Goal: Find specific page/section: Find specific page/section

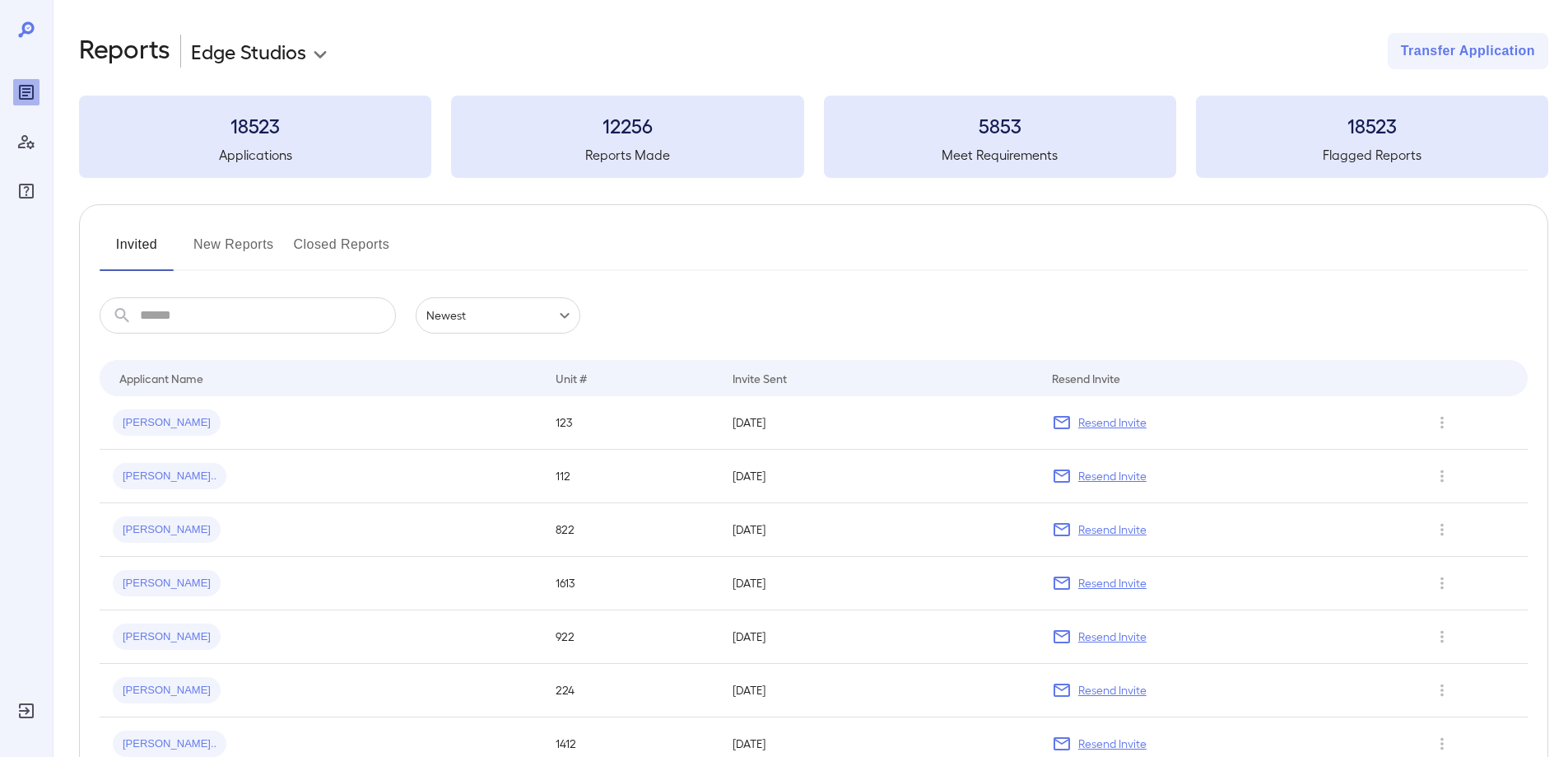
click at [233, 235] on button "New Reports" at bounding box center [234, 251] width 80 height 39
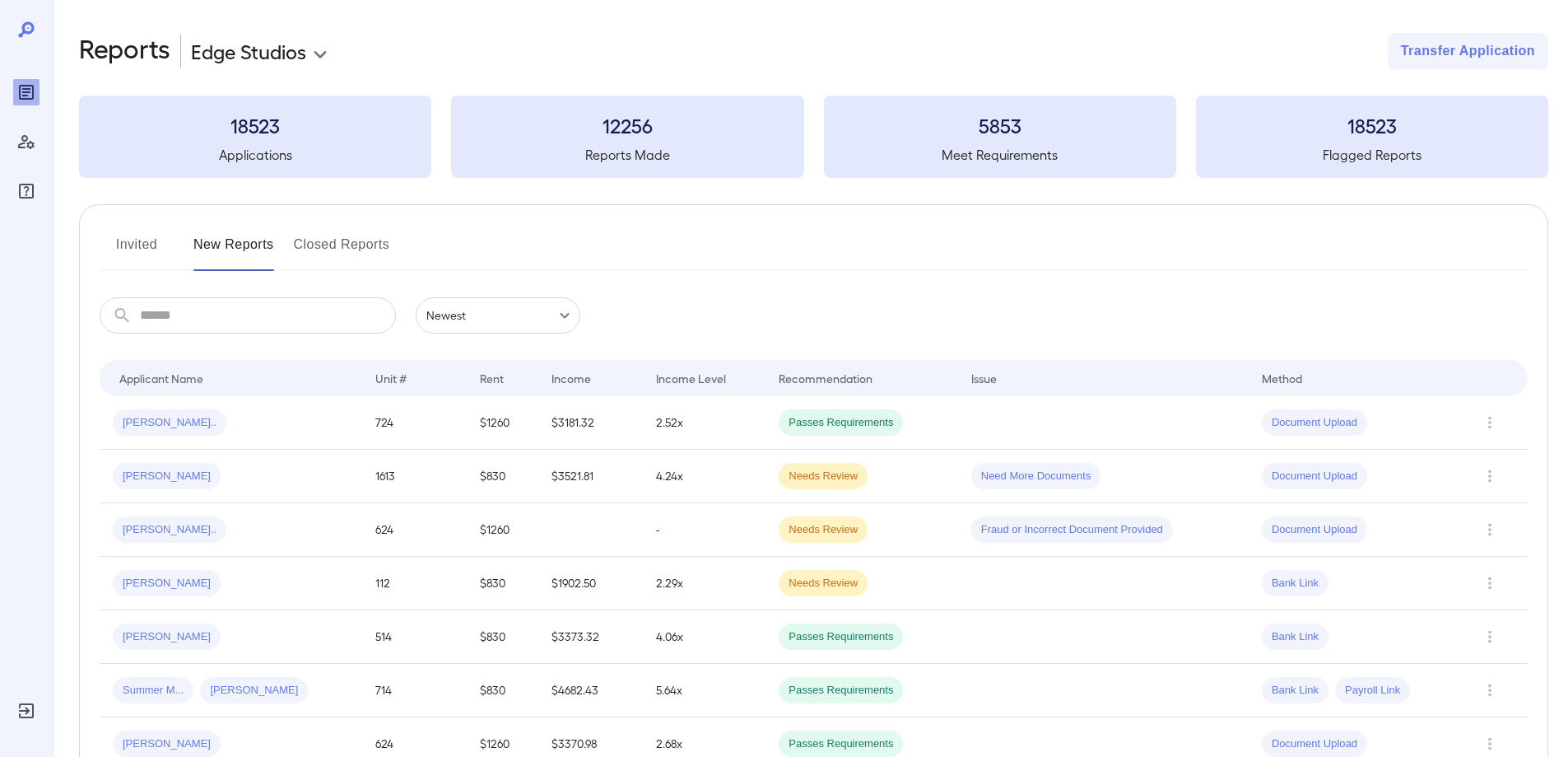
click at [137, 238] on button "Invited" at bounding box center [136, 251] width 74 height 39
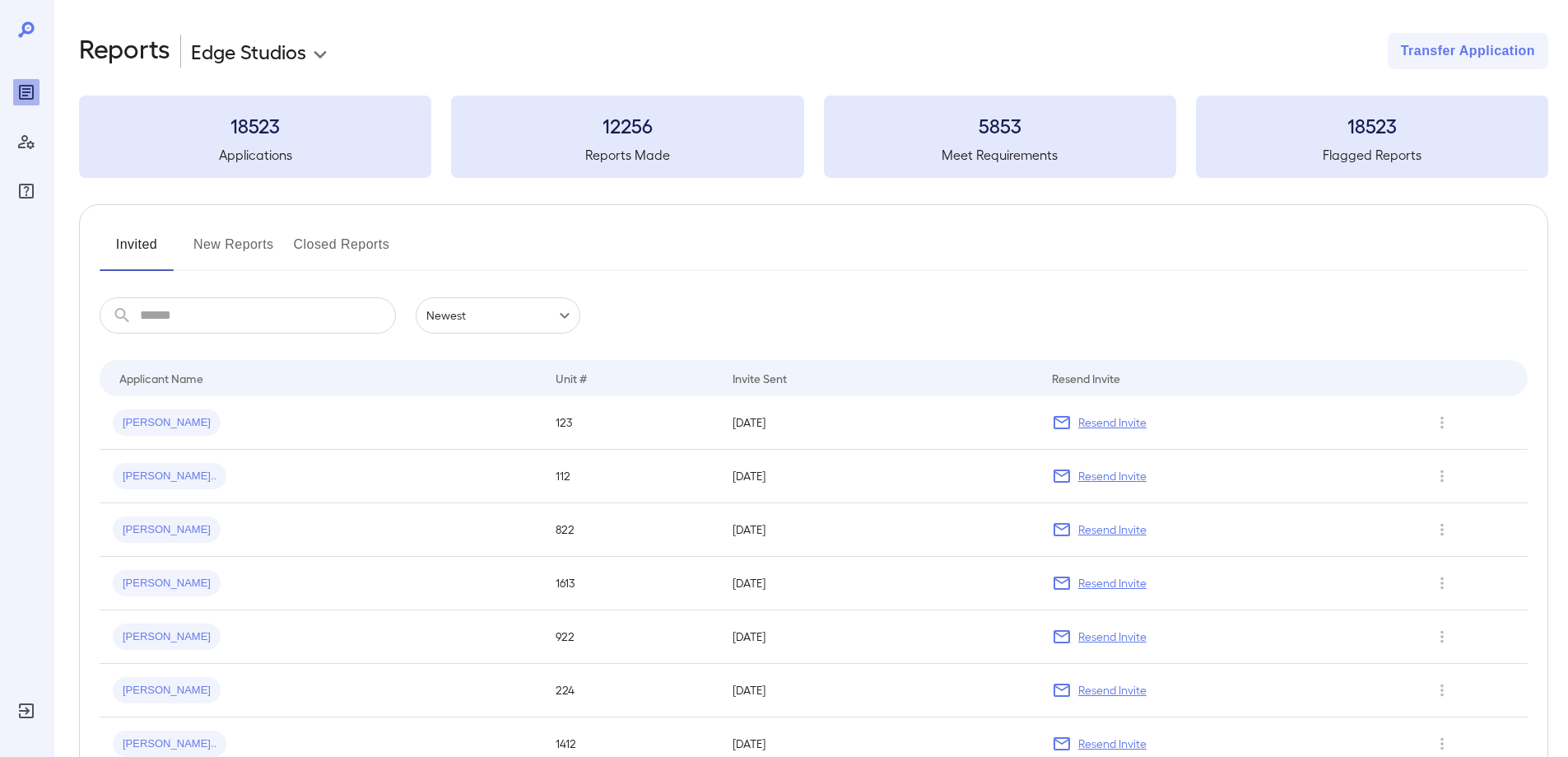
click at [258, 245] on button "New Reports" at bounding box center [234, 251] width 80 height 39
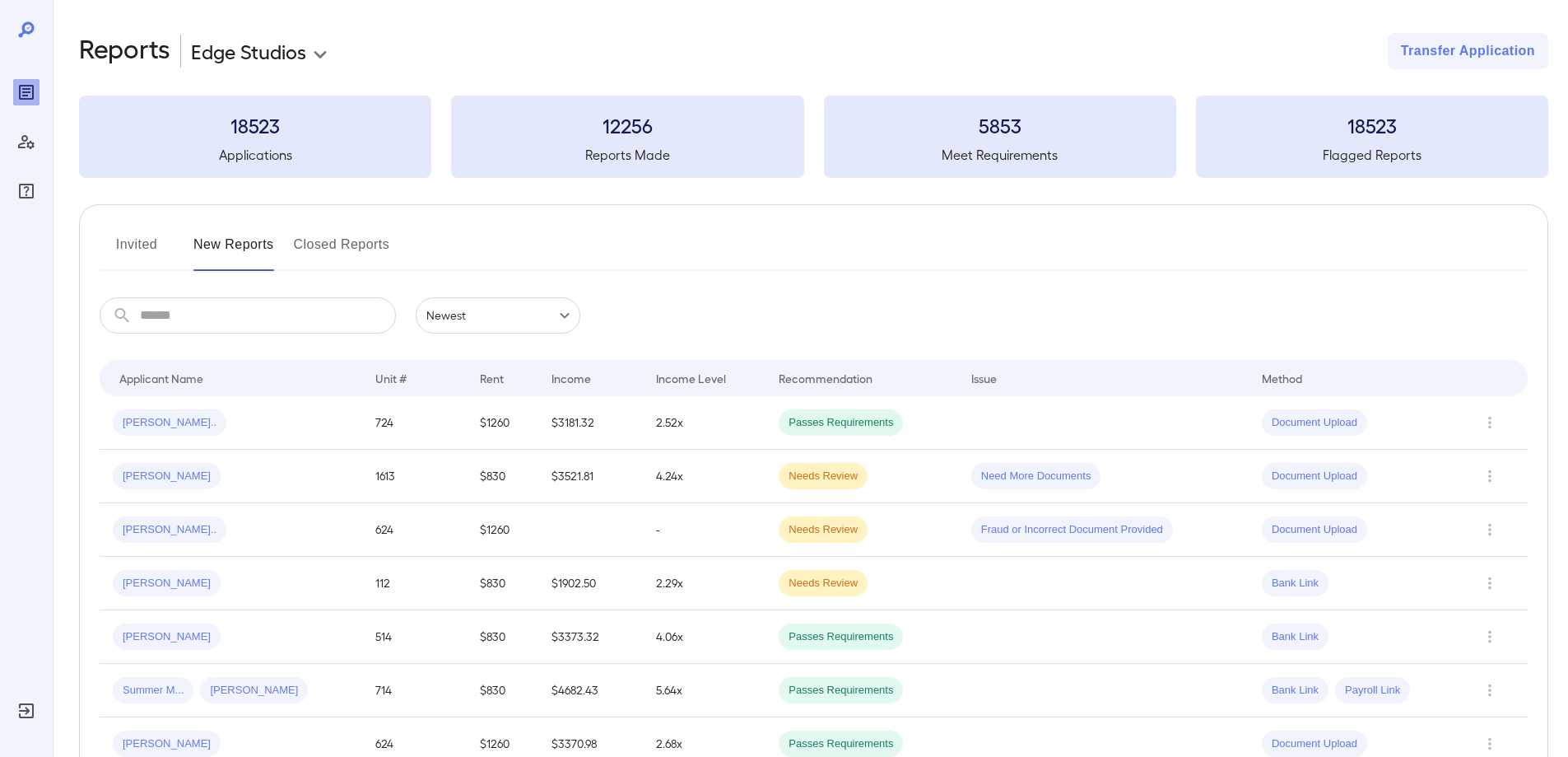
click at [150, 253] on button "Invited" at bounding box center [136, 251] width 74 height 39
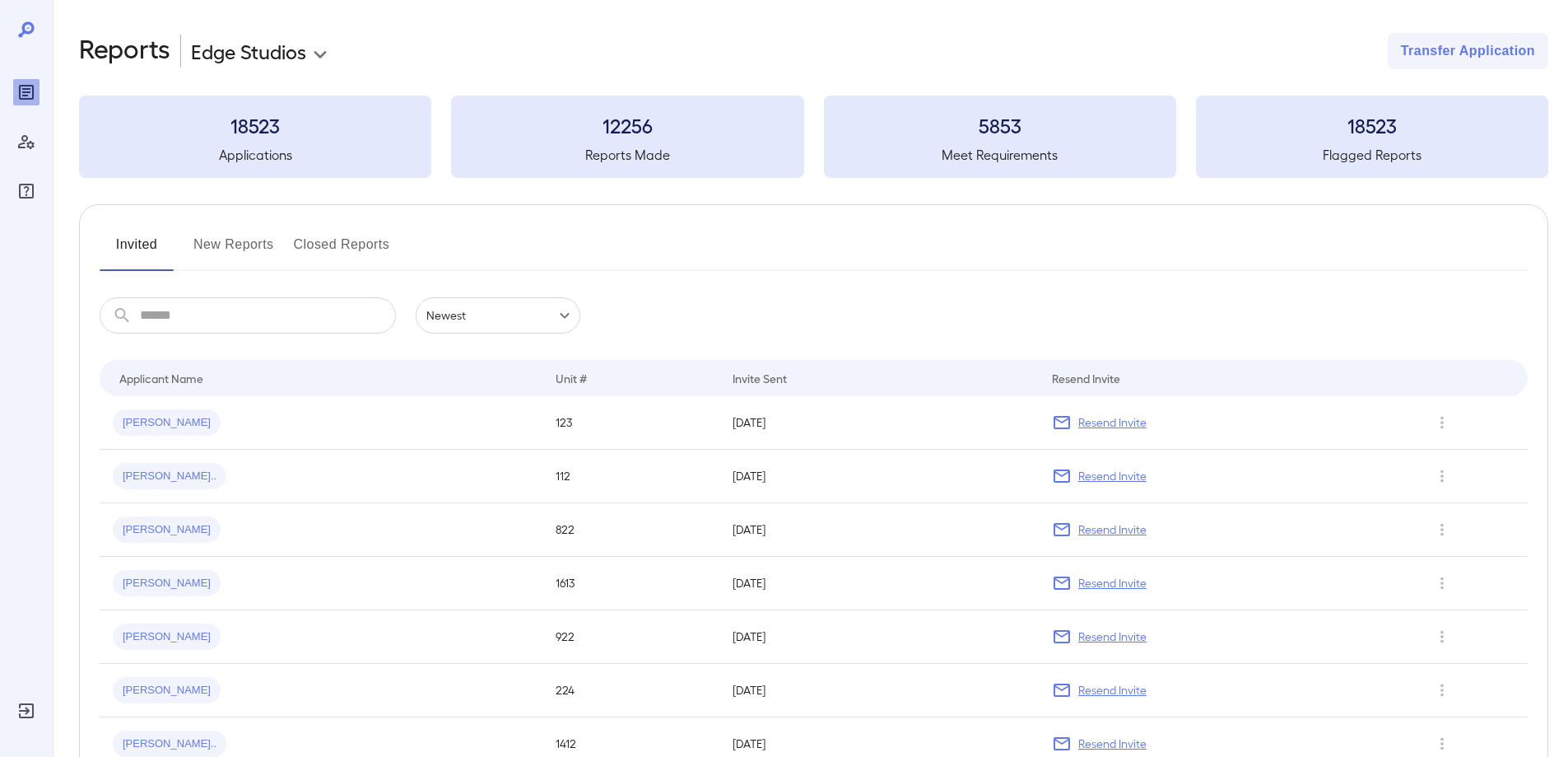
click at [226, 255] on button "New Reports" at bounding box center [234, 251] width 80 height 39
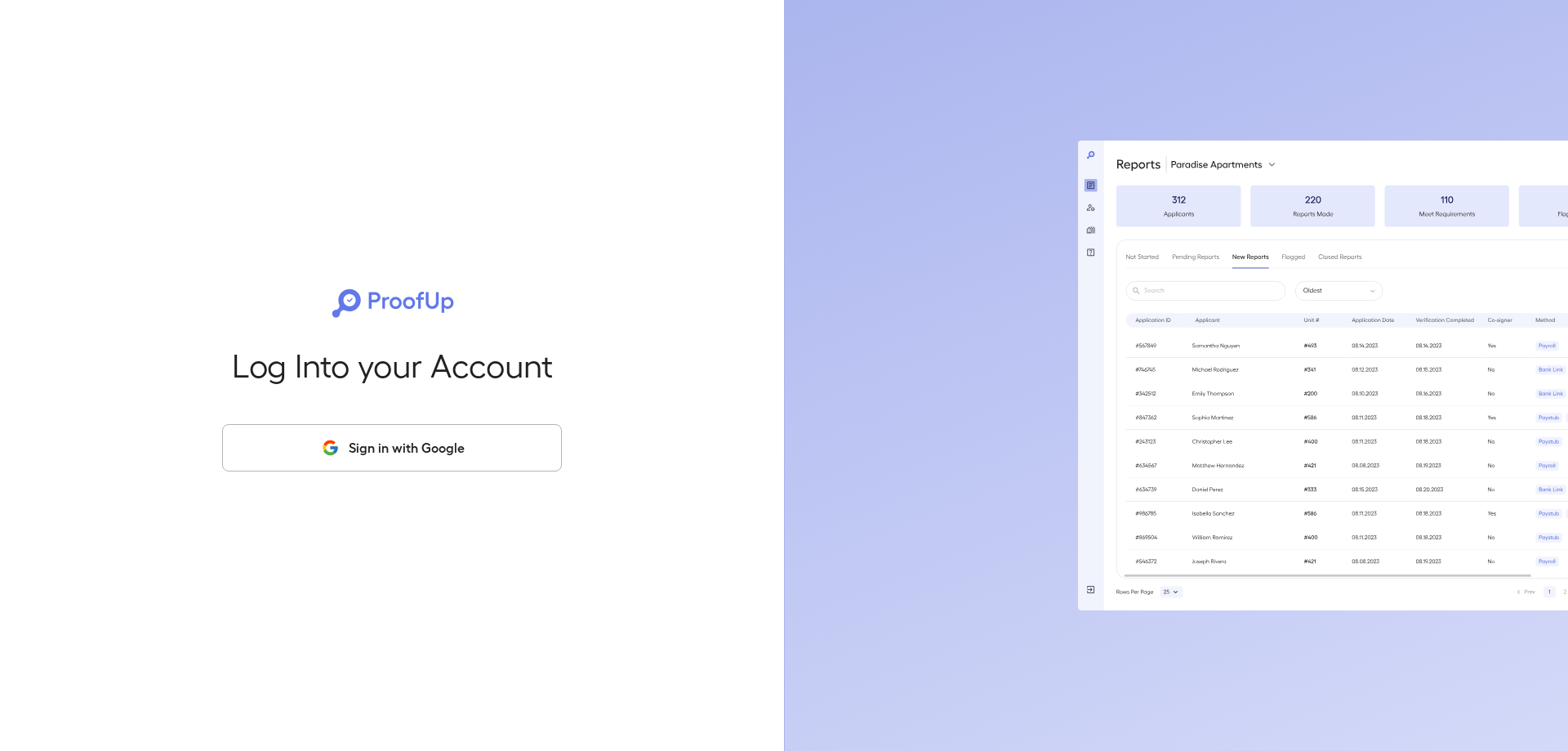
click at [492, 448] on button "Sign in with Google" at bounding box center [392, 448] width 340 height 48
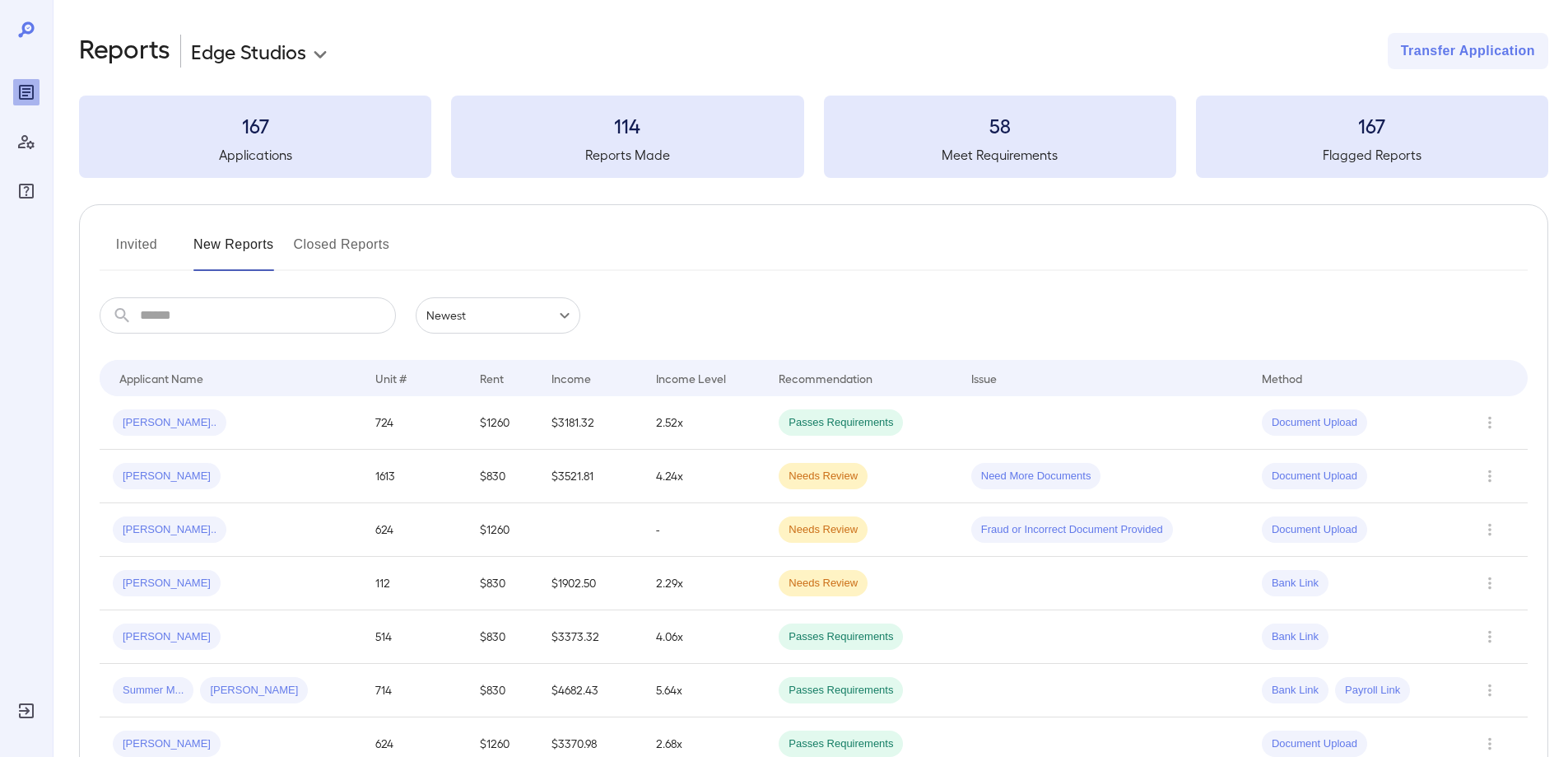
click at [139, 243] on button "Invited" at bounding box center [136, 251] width 74 height 39
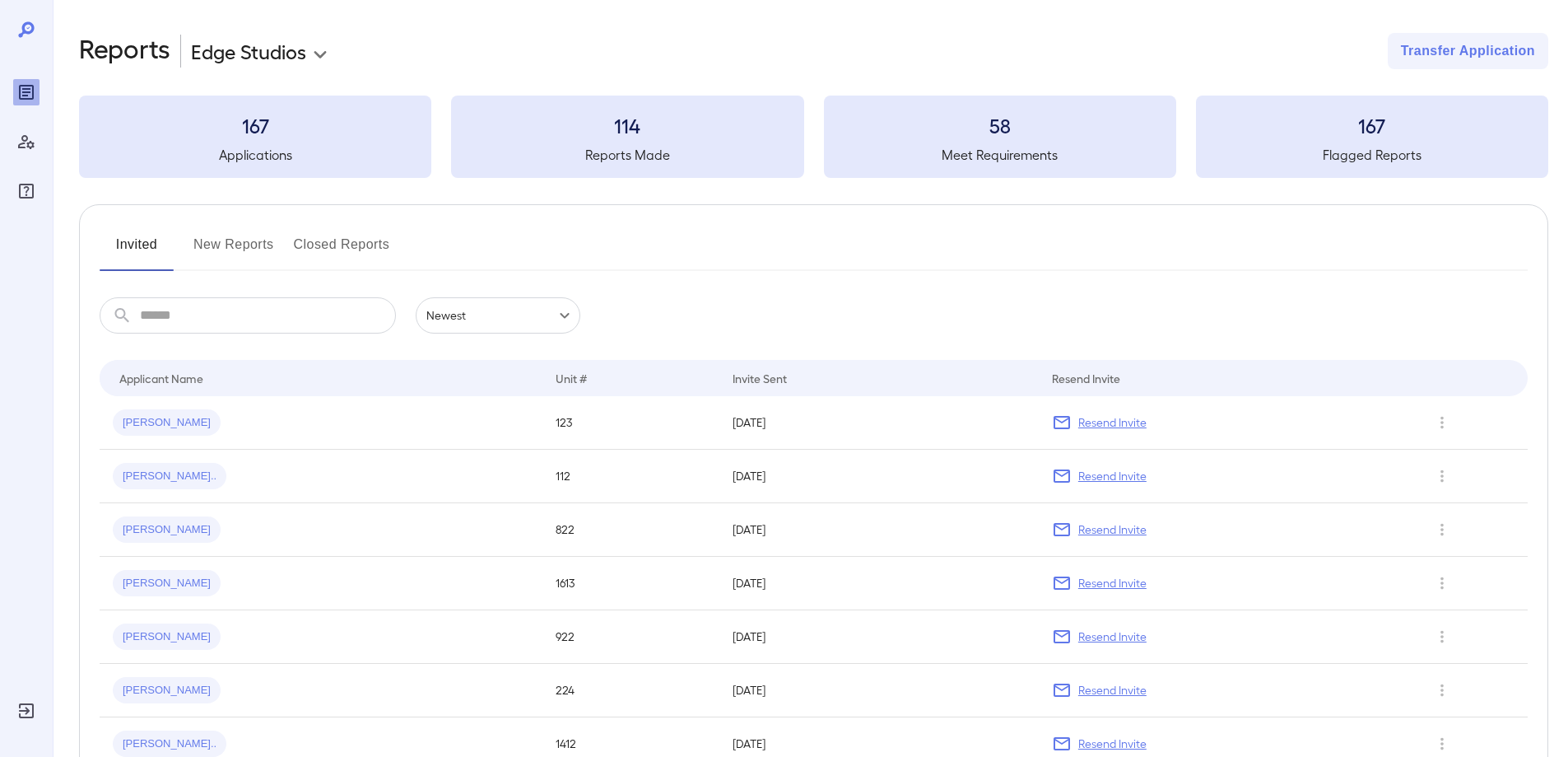
click at [257, 256] on button "New Reports" at bounding box center [234, 251] width 80 height 39
